Goal: Task Accomplishment & Management: Manage account settings

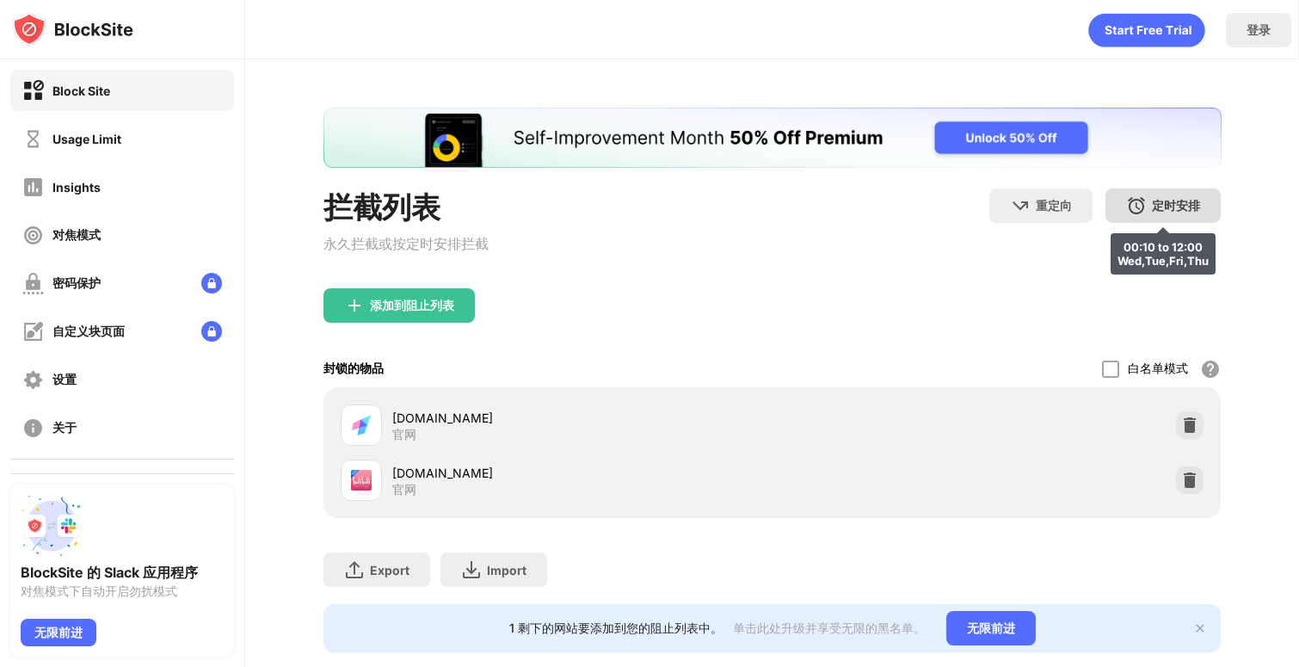
click at [1192, 214] on div "定时安排 00:10 to 12:00 Wed,Tue,Fri,Thu" at bounding box center [1163, 205] width 115 height 34
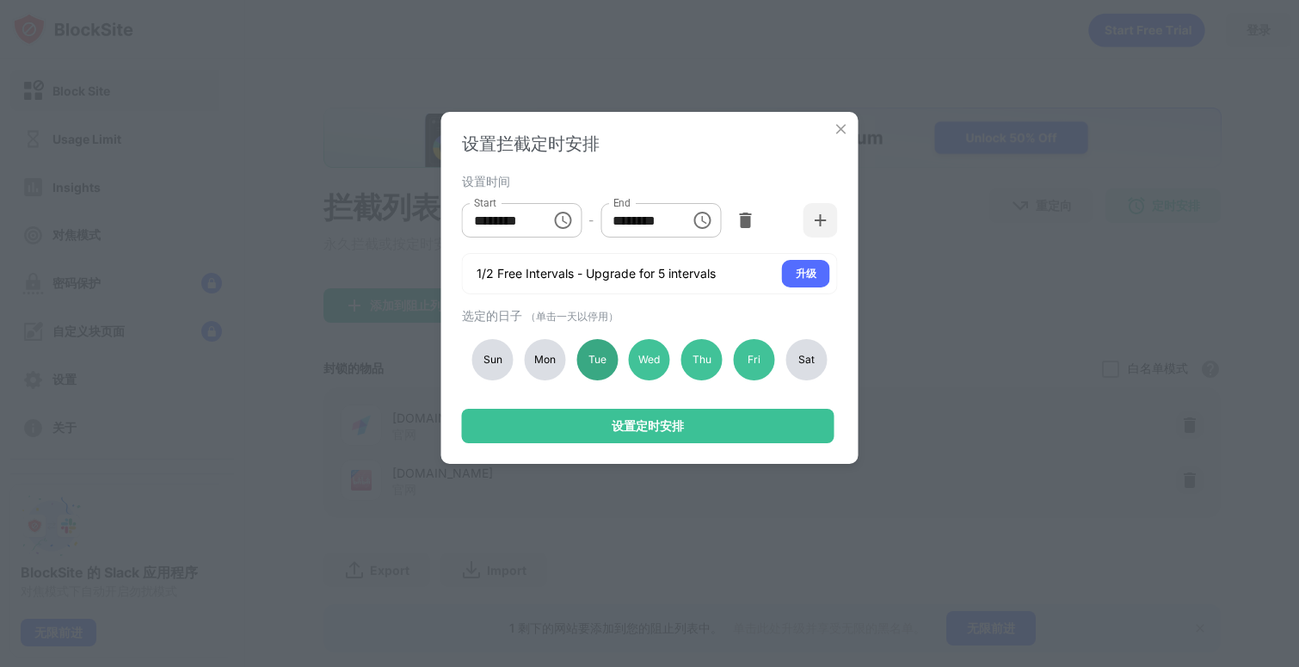
click at [607, 356] on div "Tue" at bounding box center [597, 359] width 41 height 41
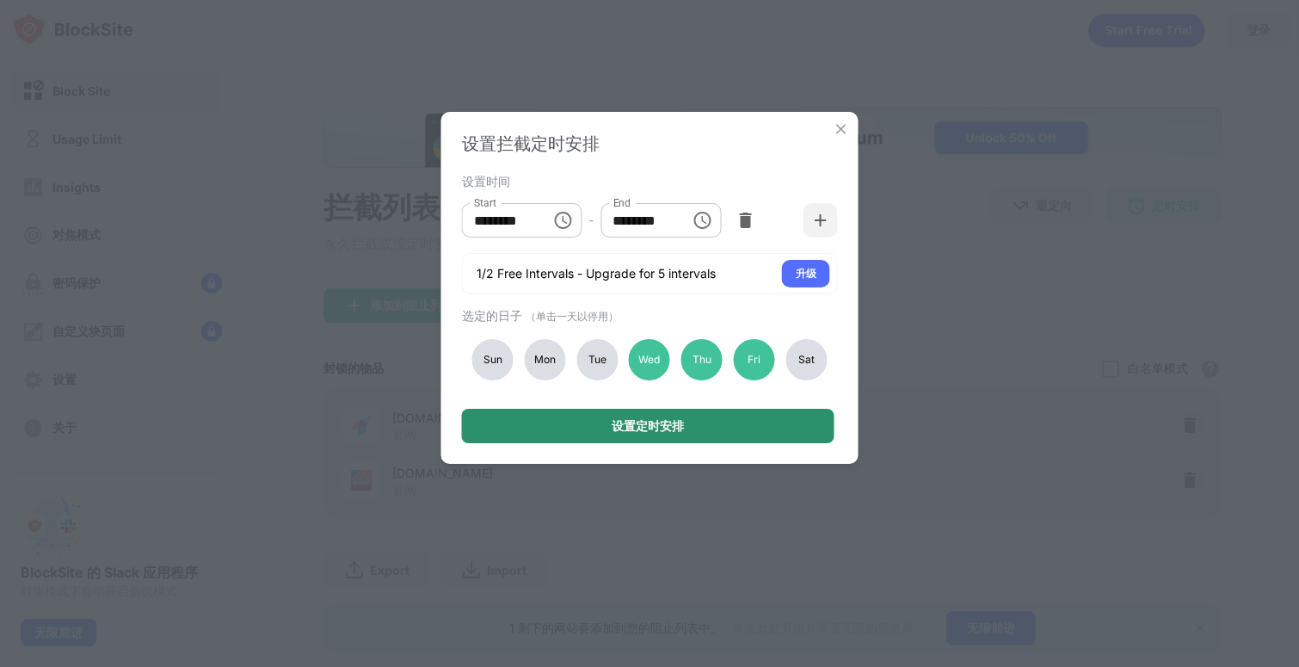
click at [611, 415] on div "设置定时安排" at bounding box center [648, 426] width 373 height 34
